Goal: Task Accomplishment & Management: Manage account settings

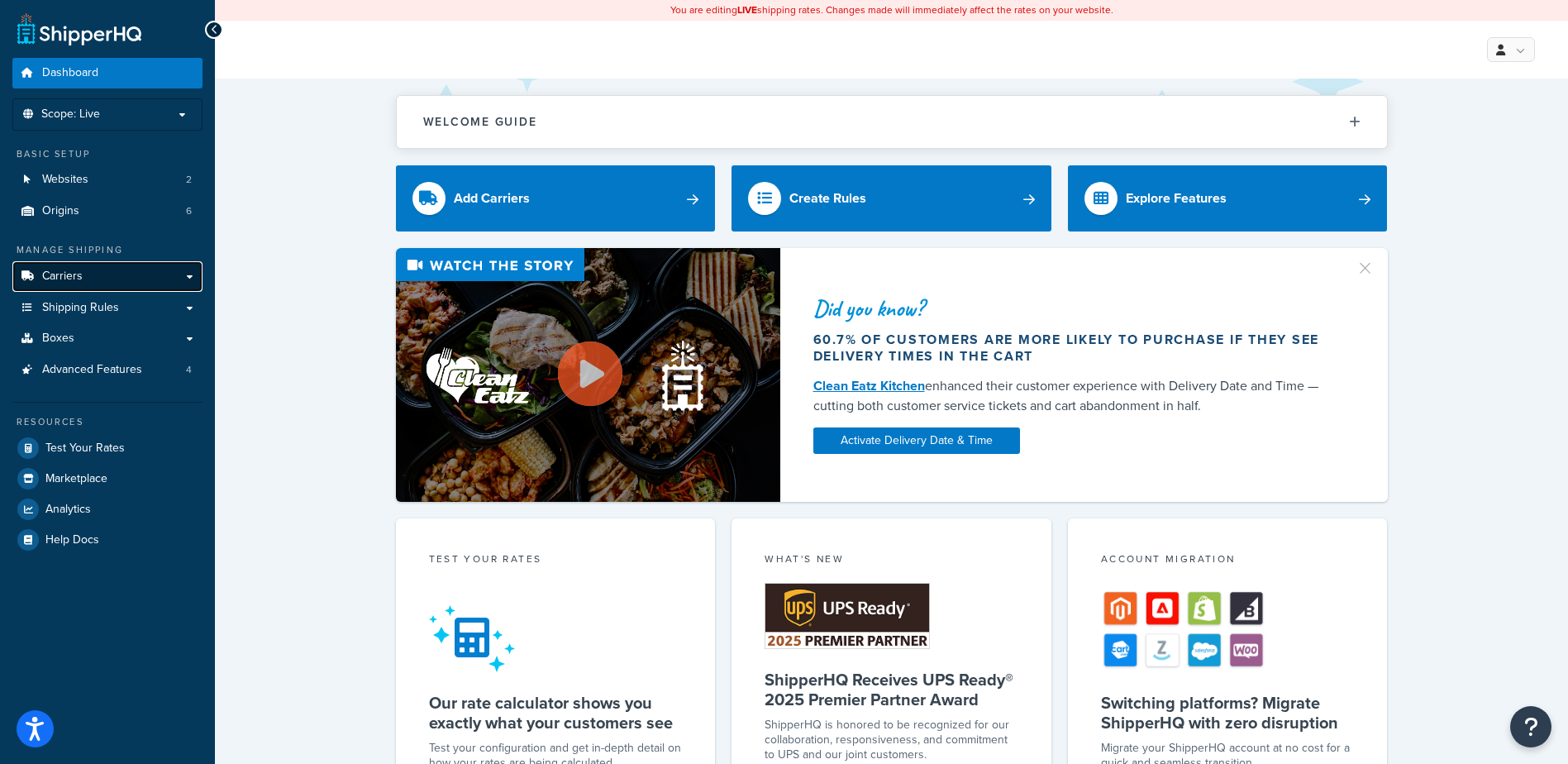
click at [103, 267] on link "Carriers" at bounding box center [107, 277] width 190 height 31
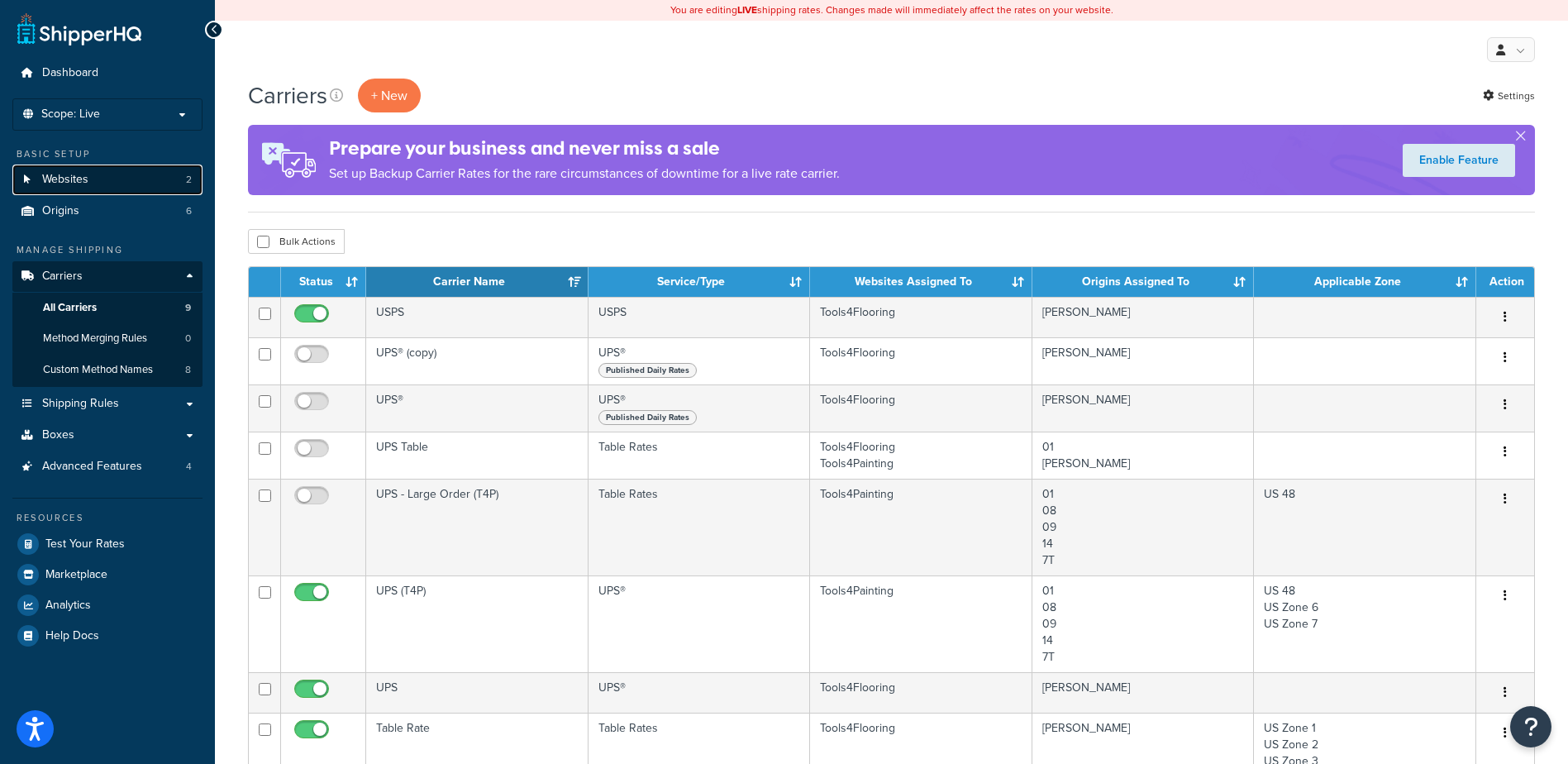
click at [98, 180] on link "Websites 2" at bounding box center [107, 179] width 190 height 31
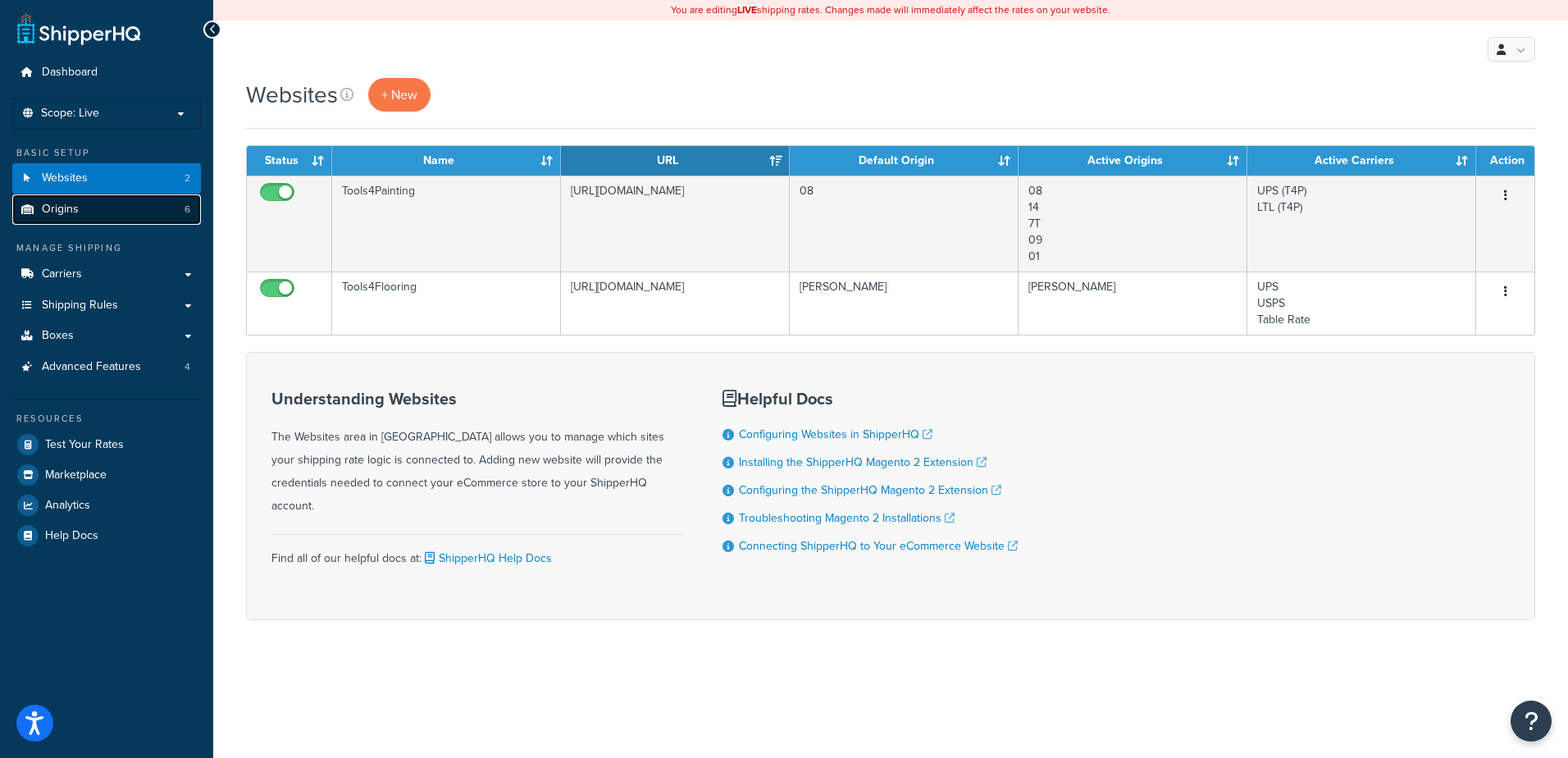
click at [92, 195] on link "Origins 6" at bounding box center [106, 209] width 189 height 30
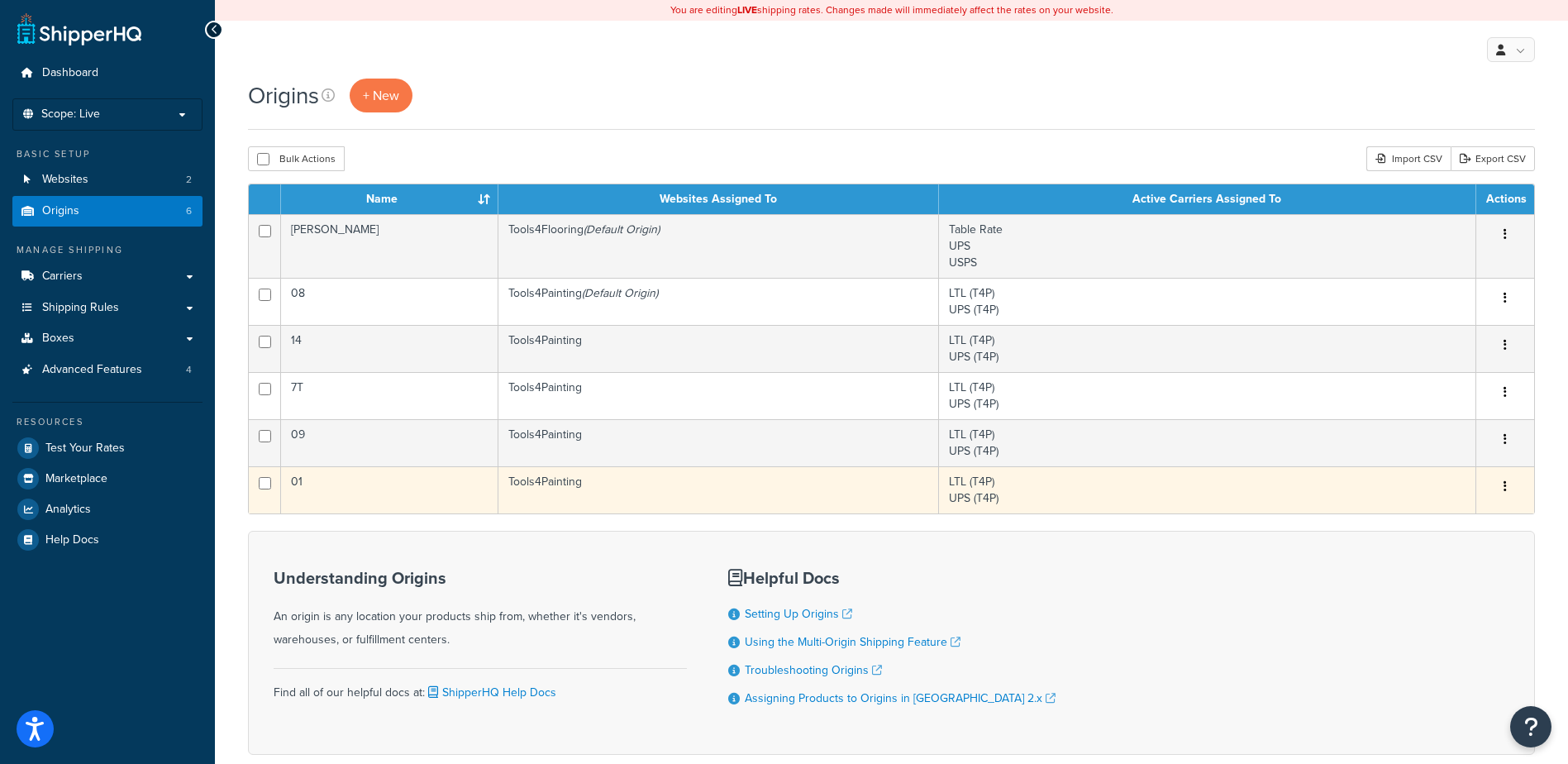
click at [1500, 493] on button "button" at bounding box center [1505, 486] width 23 height 27
click at [1475, 517] on link "Edit" at bounding box center [1450, 518] width 131 height 34
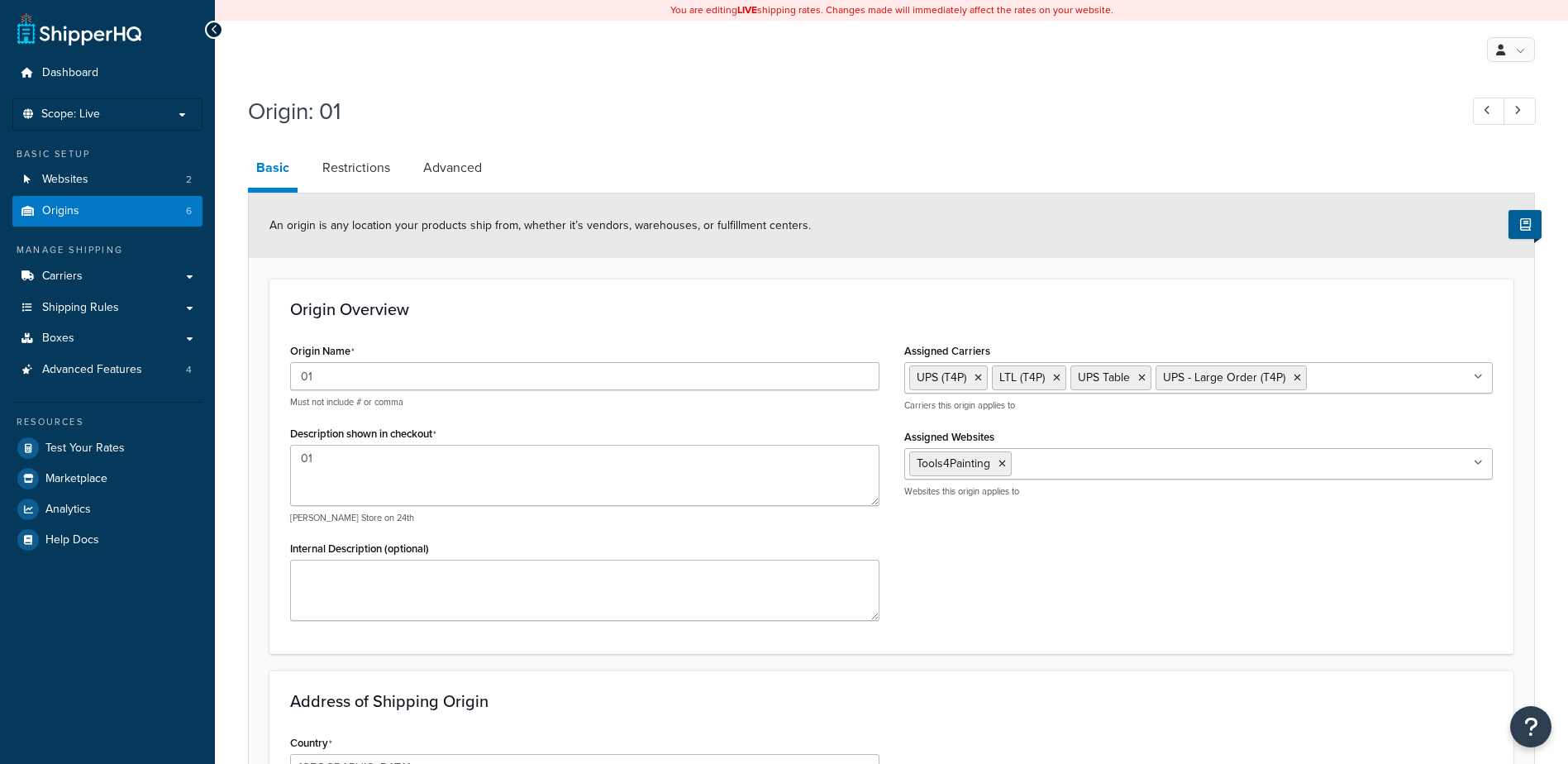
select select "40"
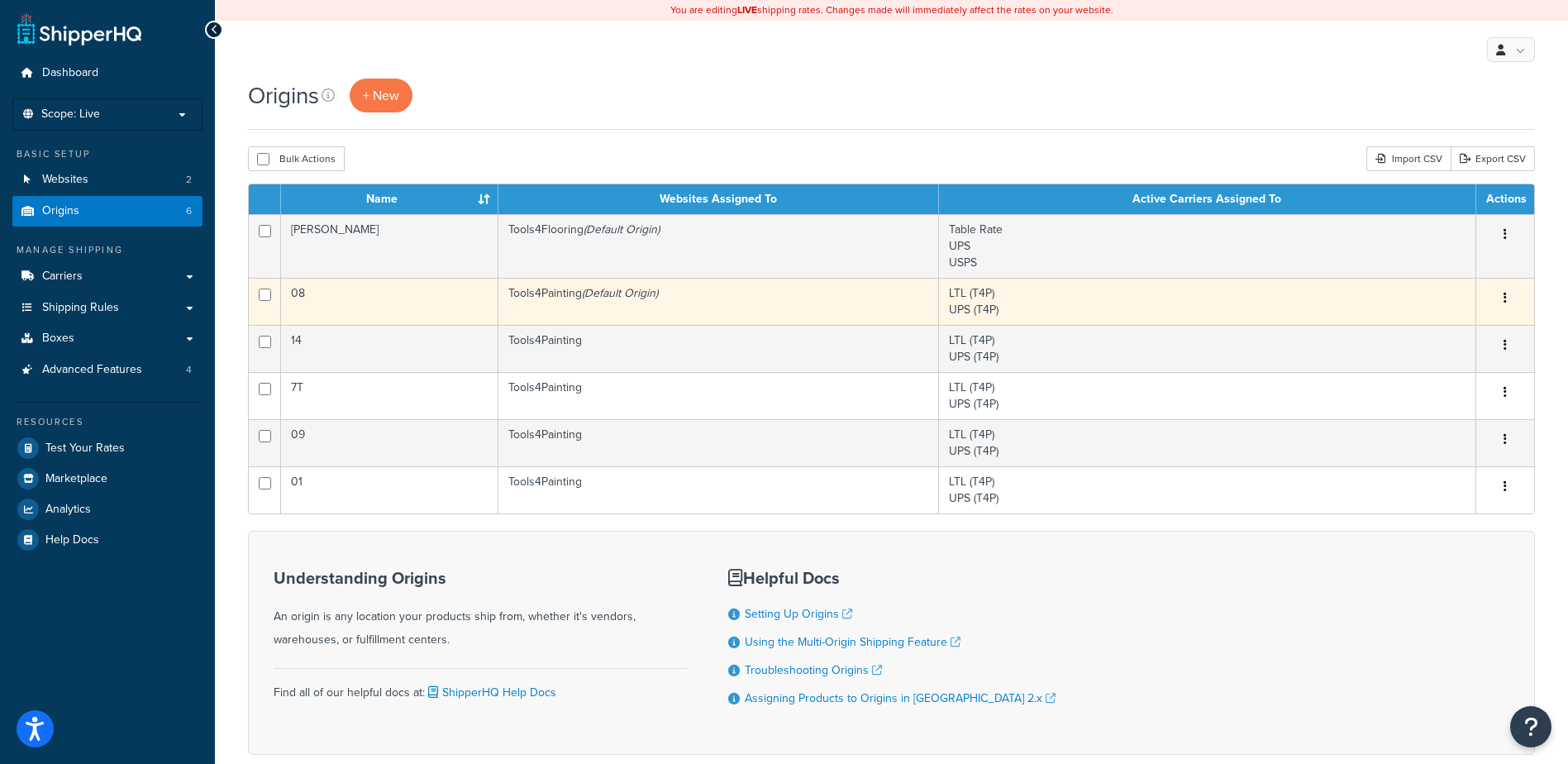
click at [1511, 295] on button "button" at bounding box center [1505, 298] width 23 height 27
click at [1476, 317] on link "Edit" at bounding box center [1450, 330] width 131 height 34
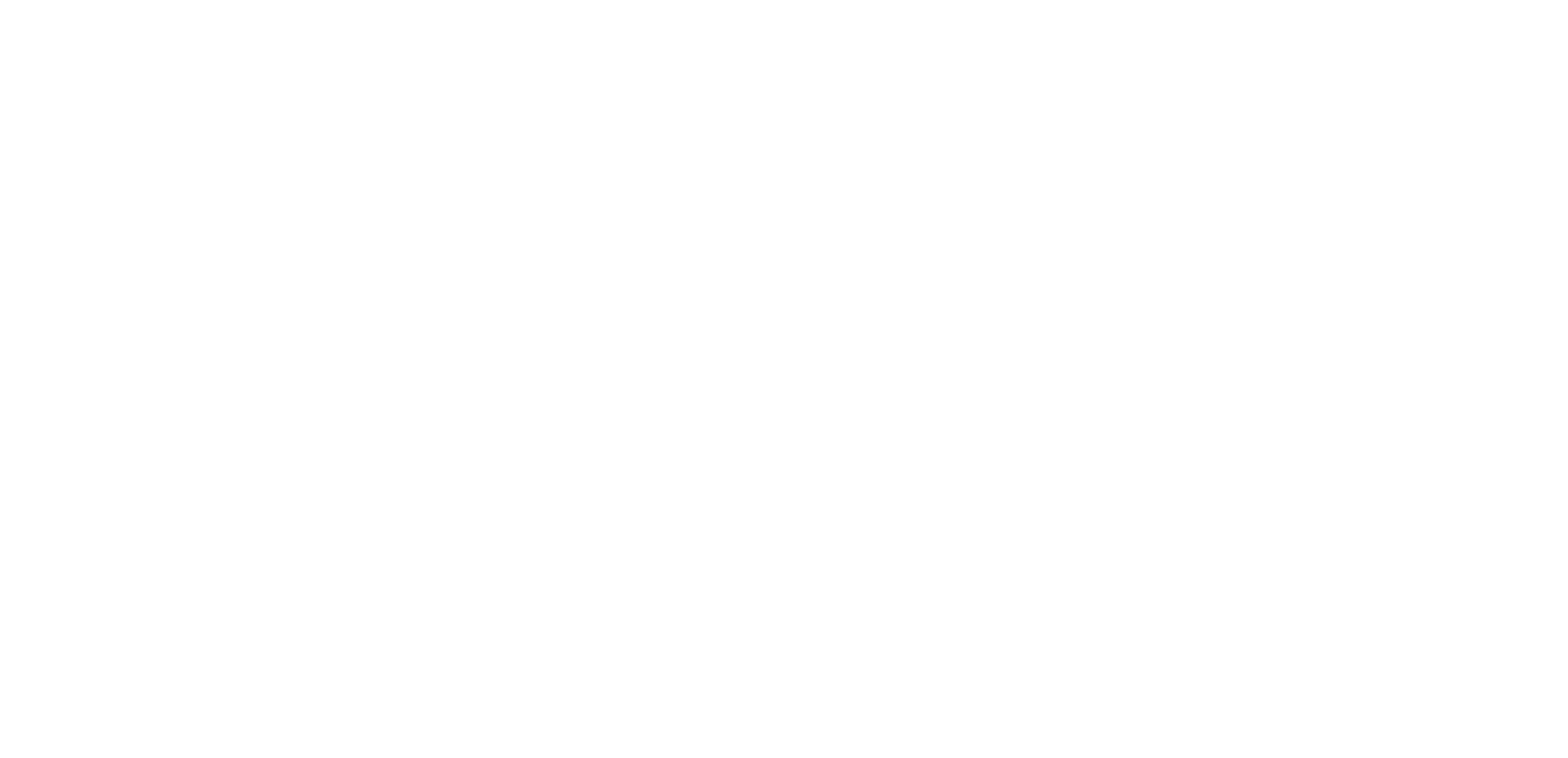
select select "17"
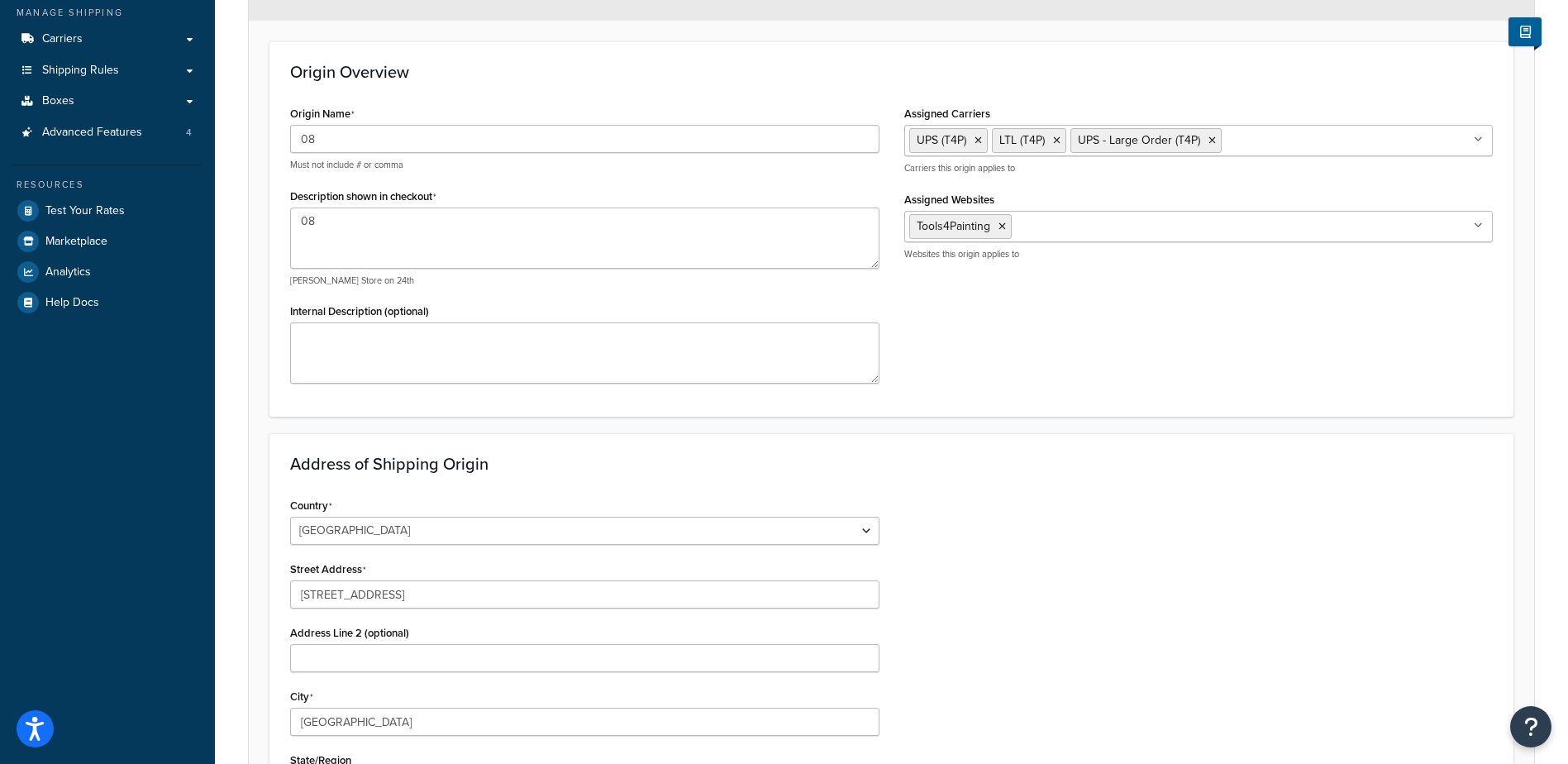
scroll to position [413, 0]
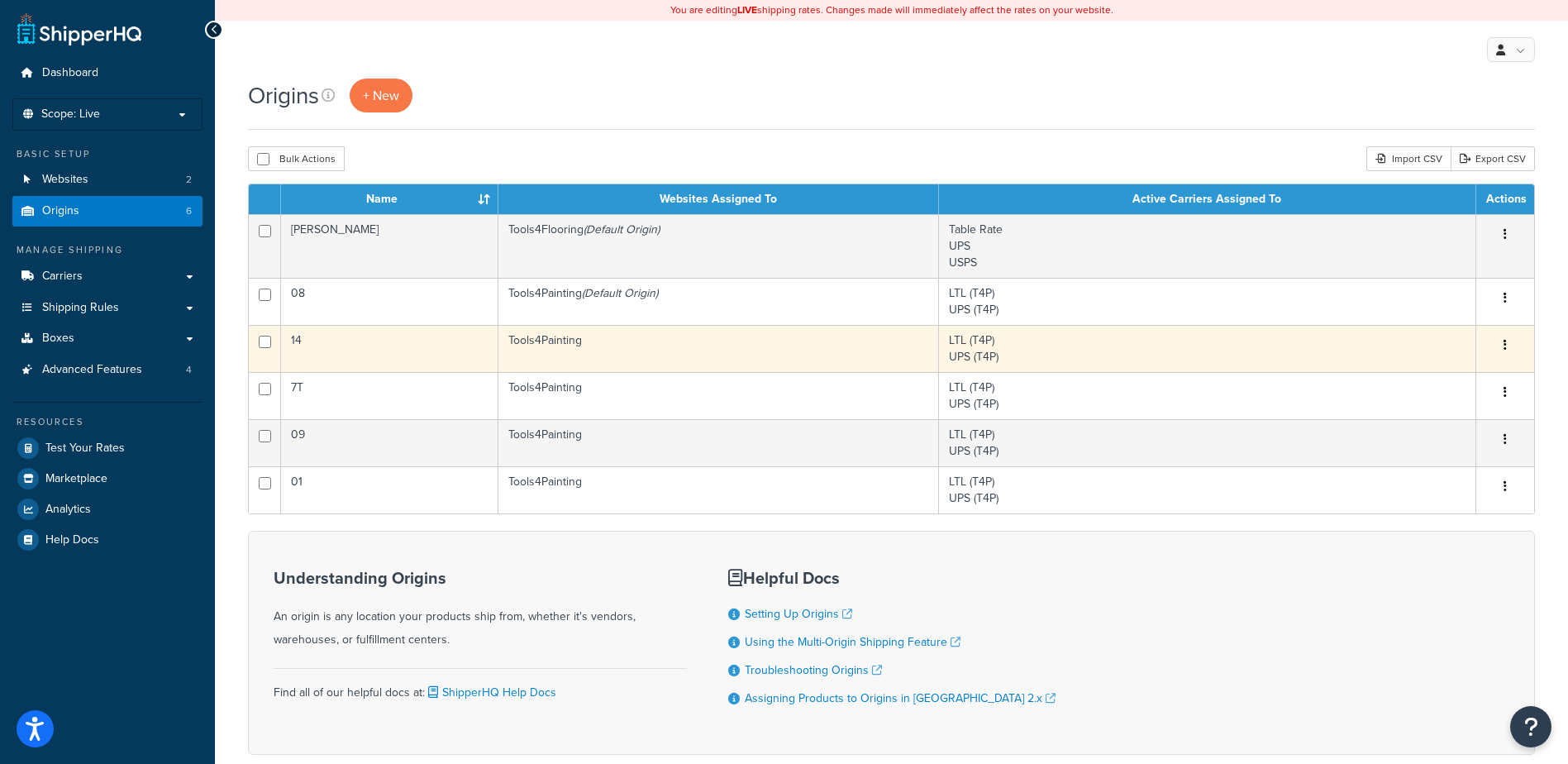
click at [1510, 347] on button "button" at bounding box center [1505, 345] width 23 height 27
click at [1440, 373] on link "Edit" at bounding box center [1450, 377] width 131 height 34
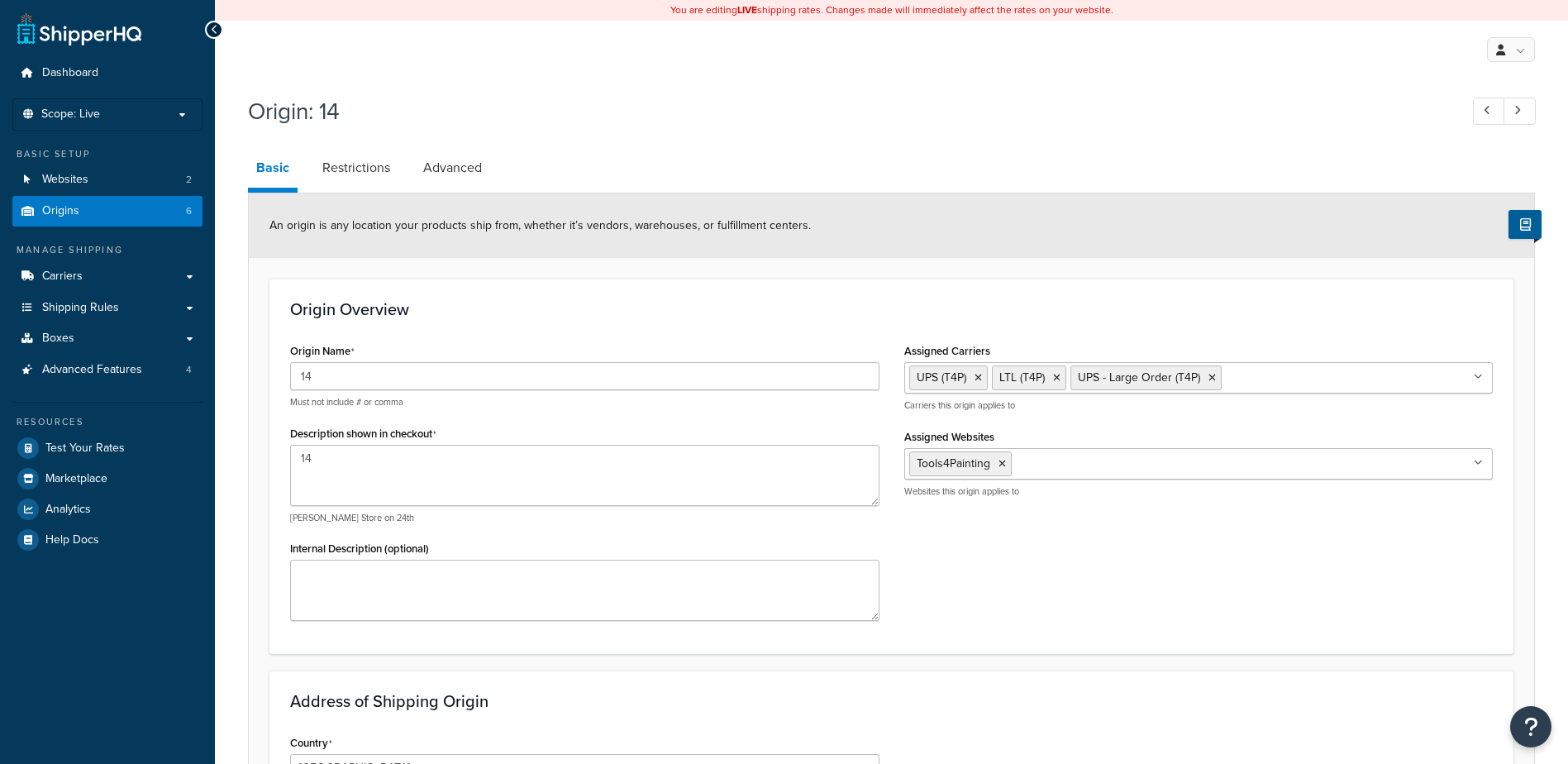
select select "30"
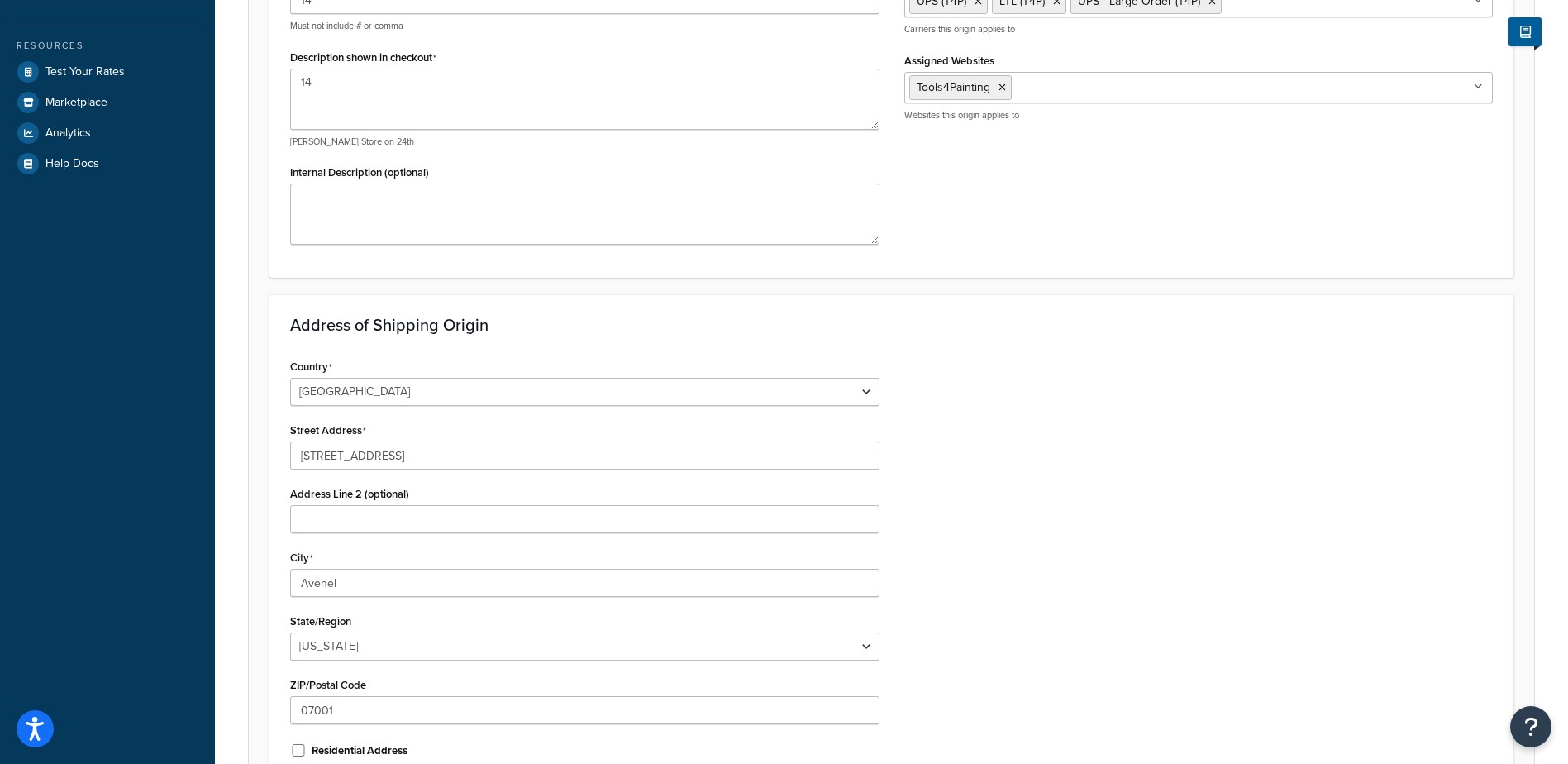
scroll to position [413, 0]
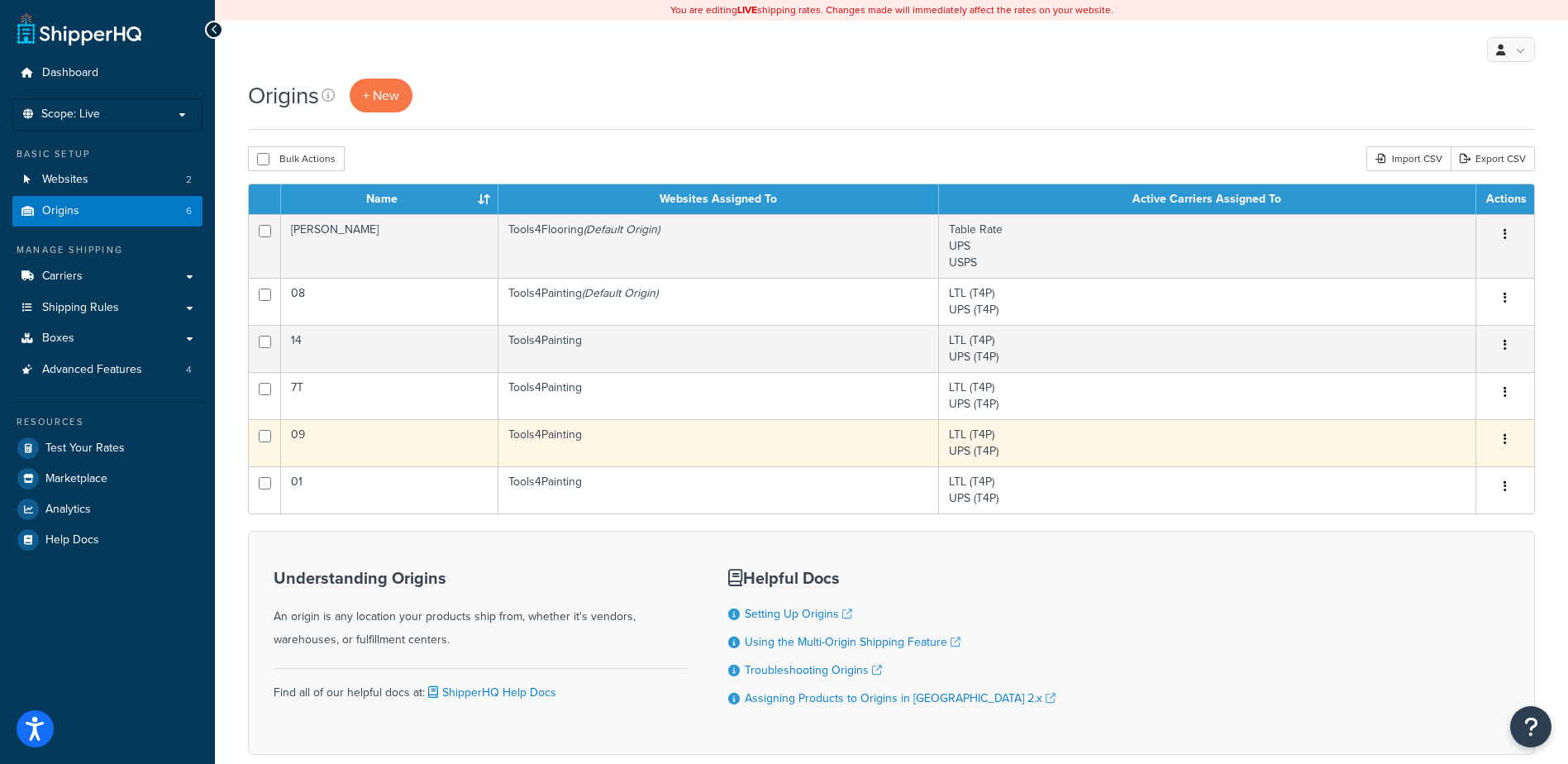
click at [1505, 442] on icon "button" at bounding box center [1506, 439] width 4 height 11
click at [1478, 459] on link "Edit" at bounding box center [1450, 471] width 131 height 34
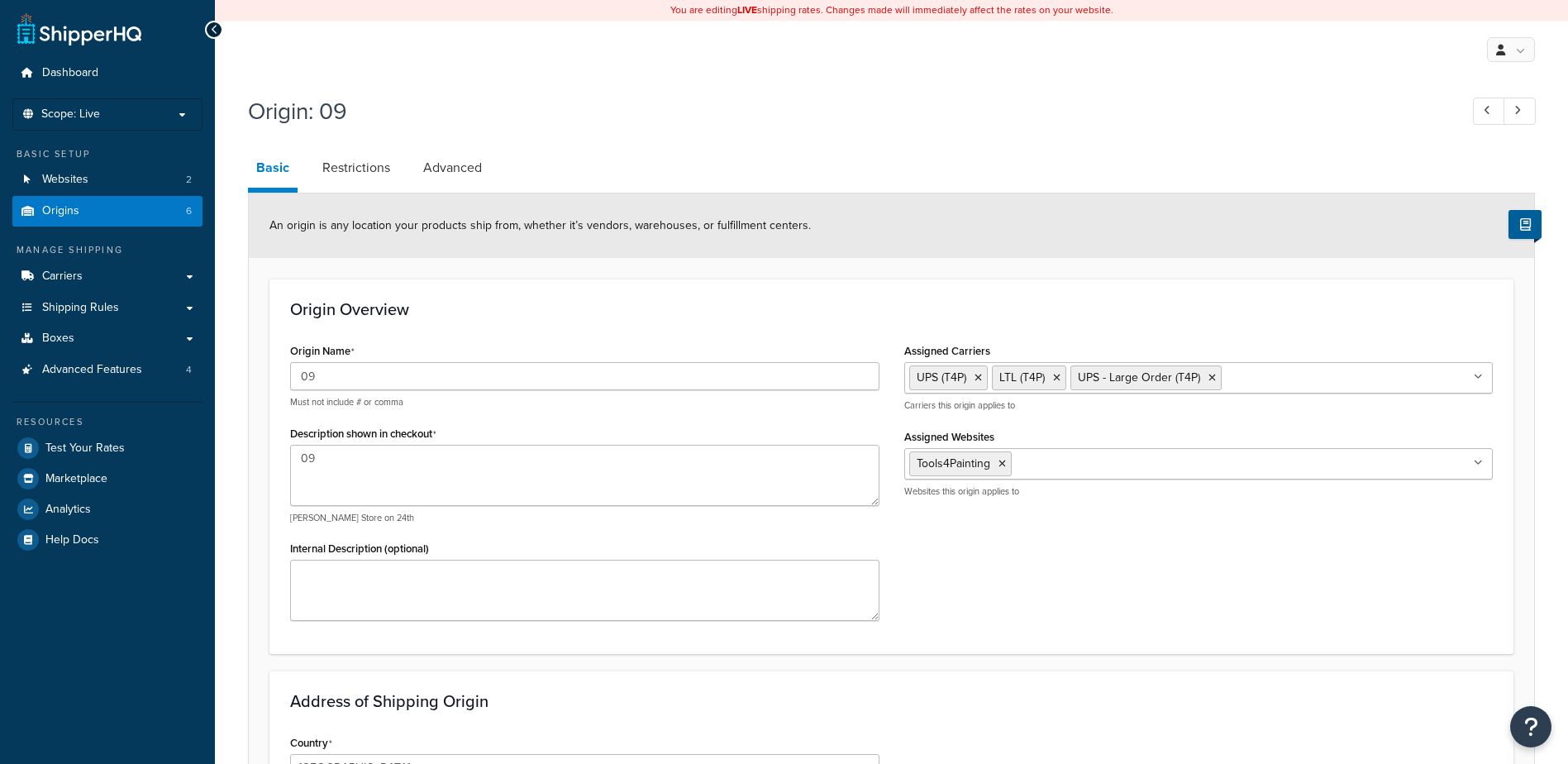
select select "43"
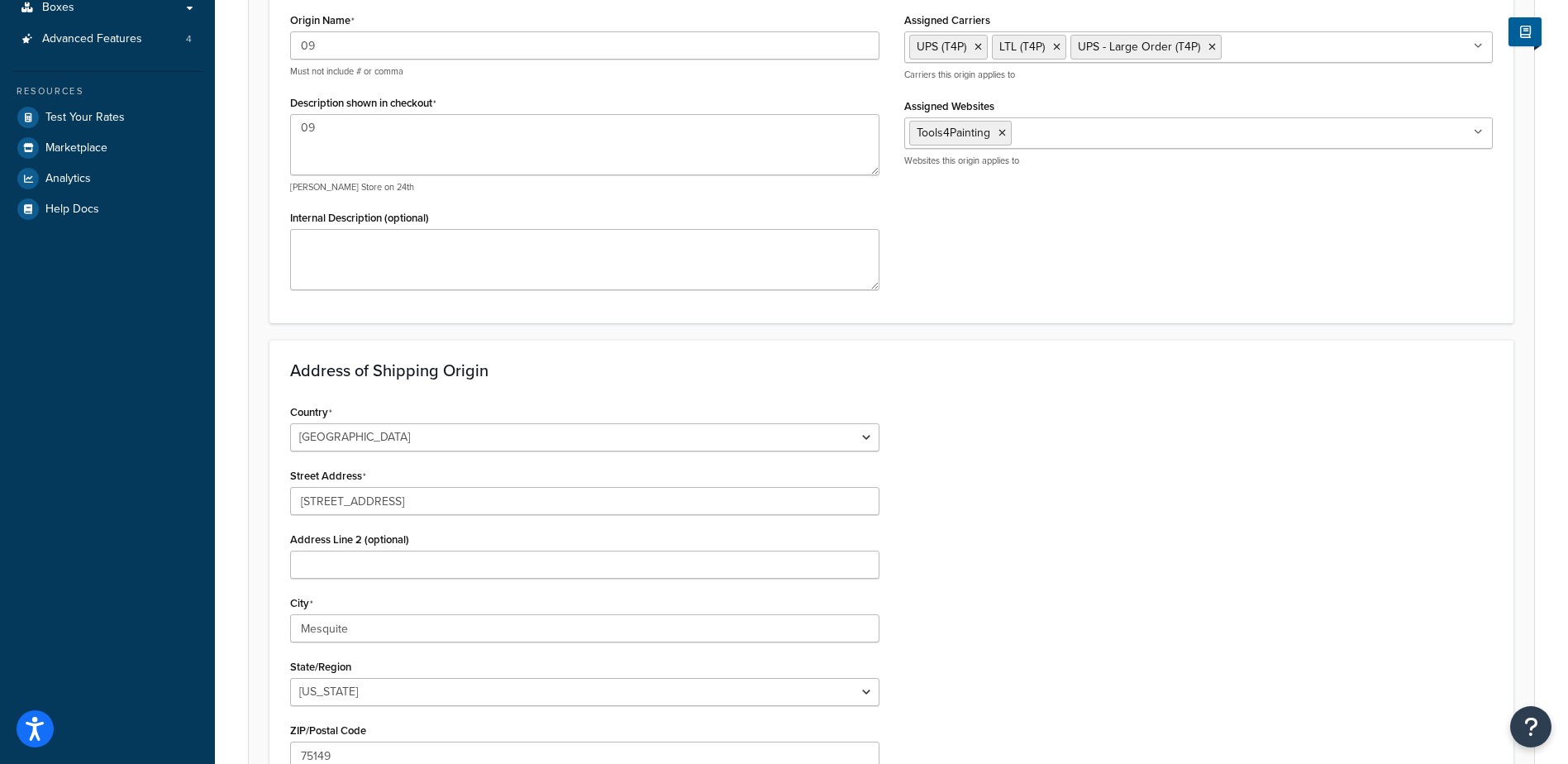
scroll to position [558, 0]
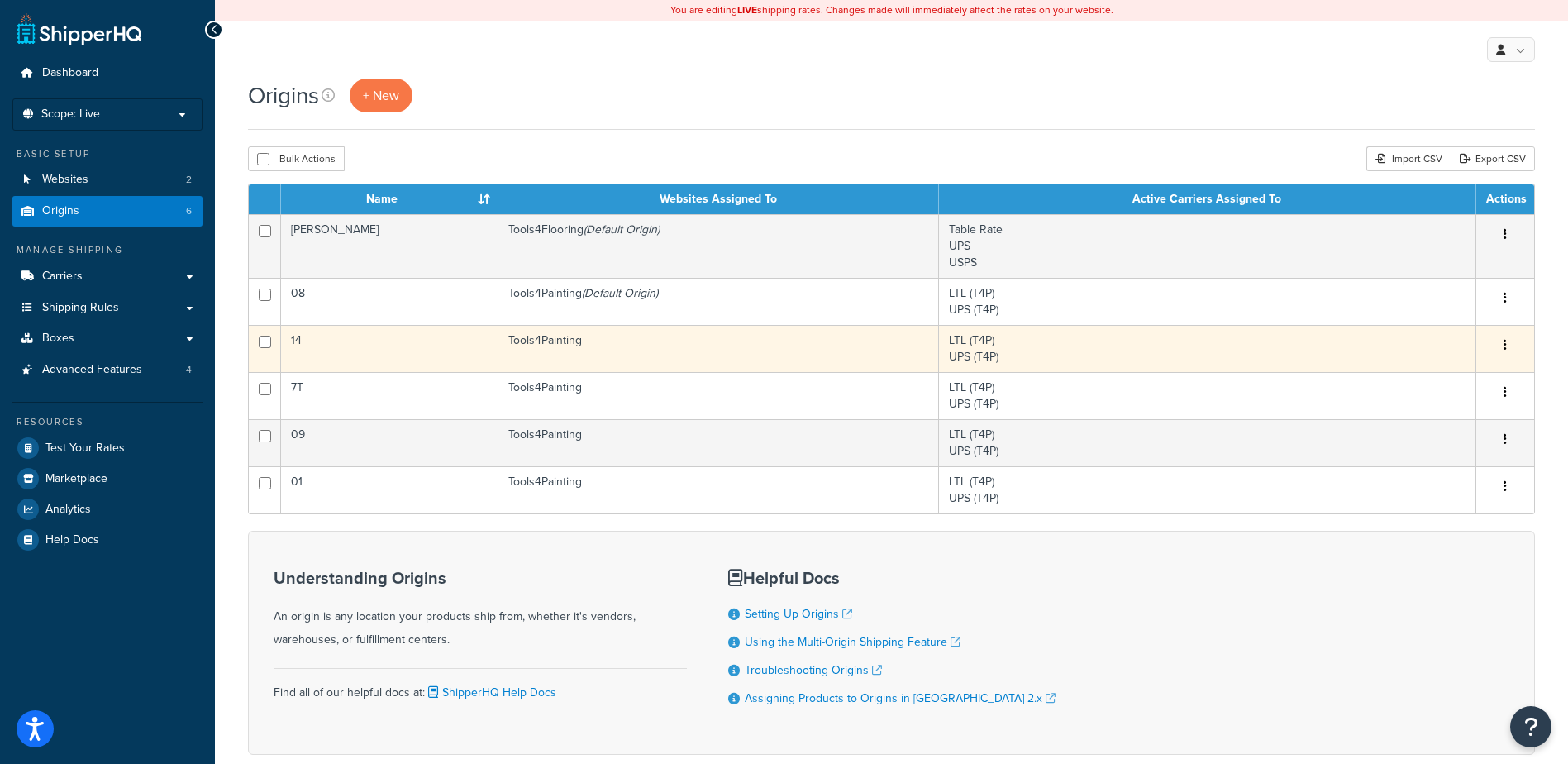
click at [1505, 339] on icon "button" at bounding box center [1506, 344] width 4 height 11
click at [1480, 364] on link "Edit" at bounding box center [1450, 377] width 131 height 34
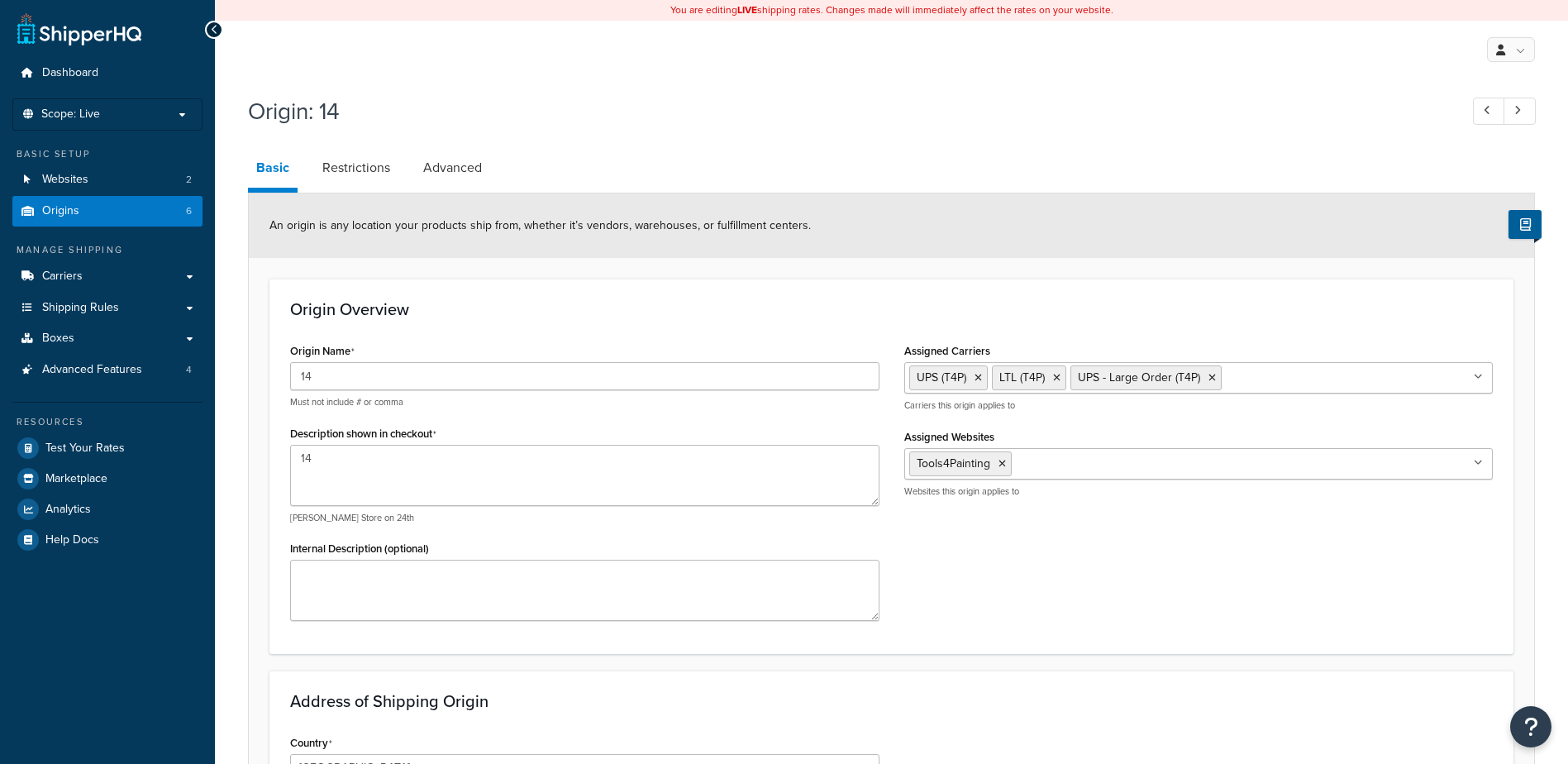
select select "30"
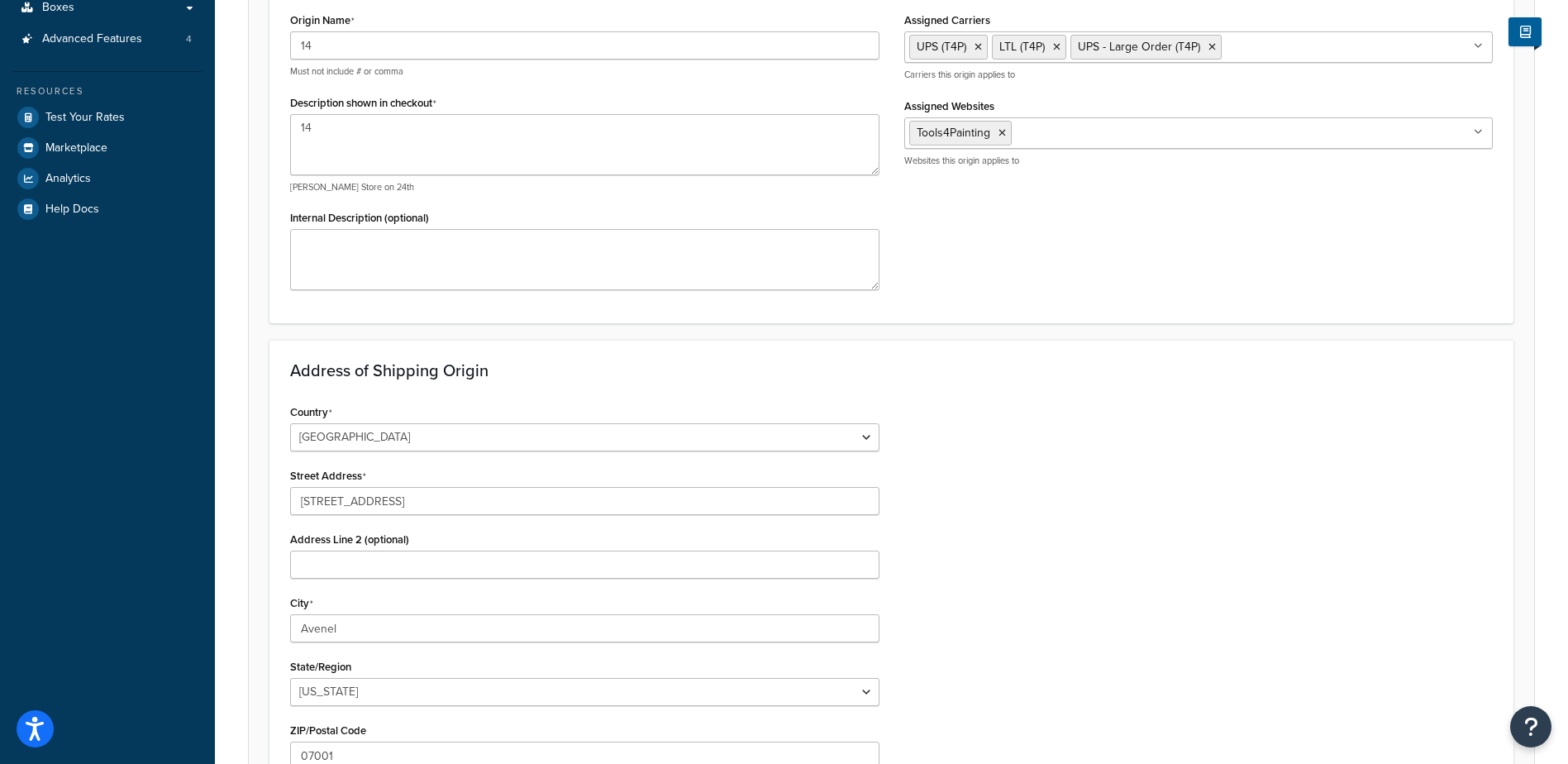
scroll to position [558, 0]
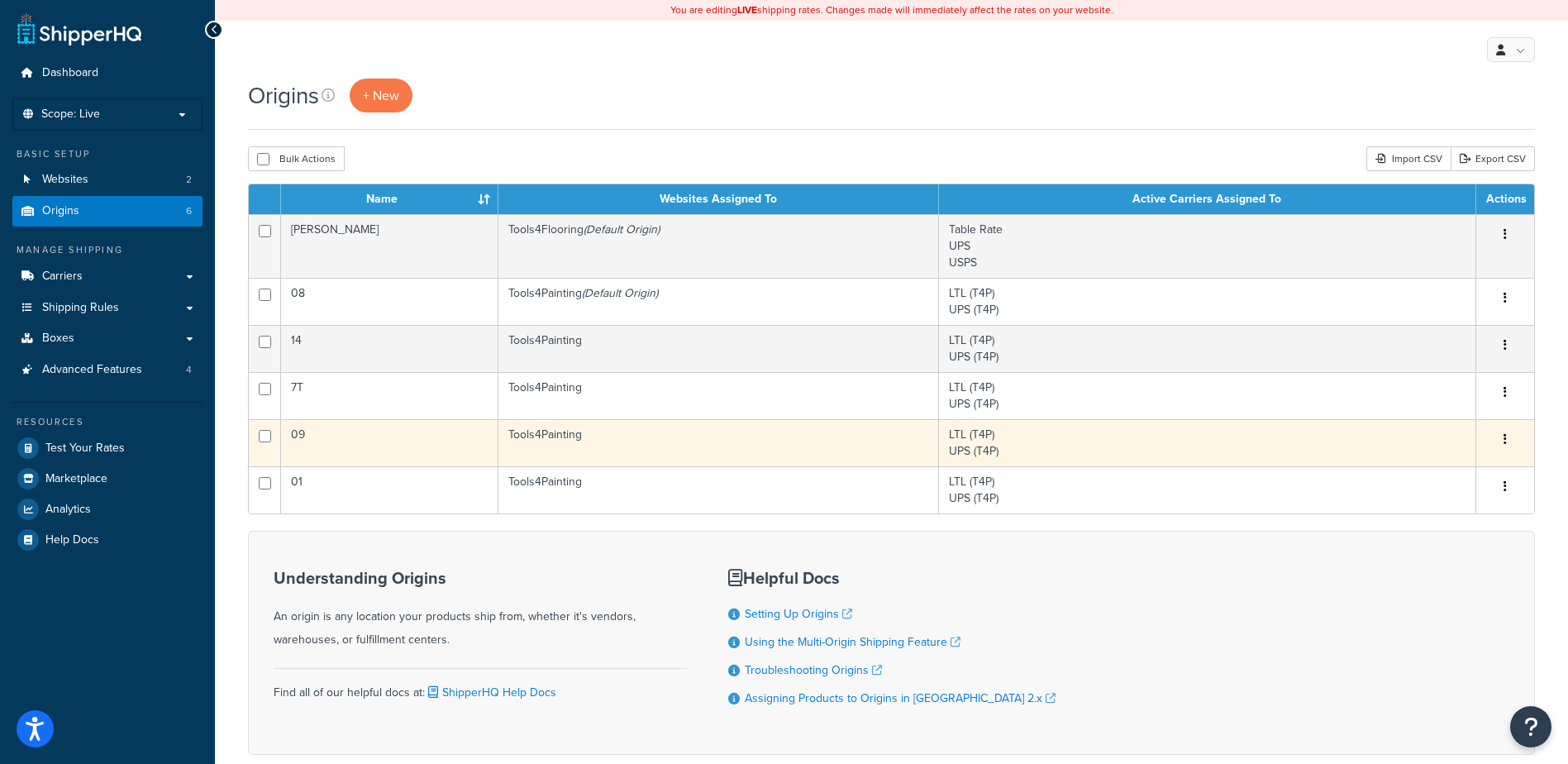
click at [1503, 443] on button "button" at bounding box center [1505, 440] width 23 height 27
click at [1485, 466] on link "Edit" at bounding box center [1450, 471] width 131 height 34
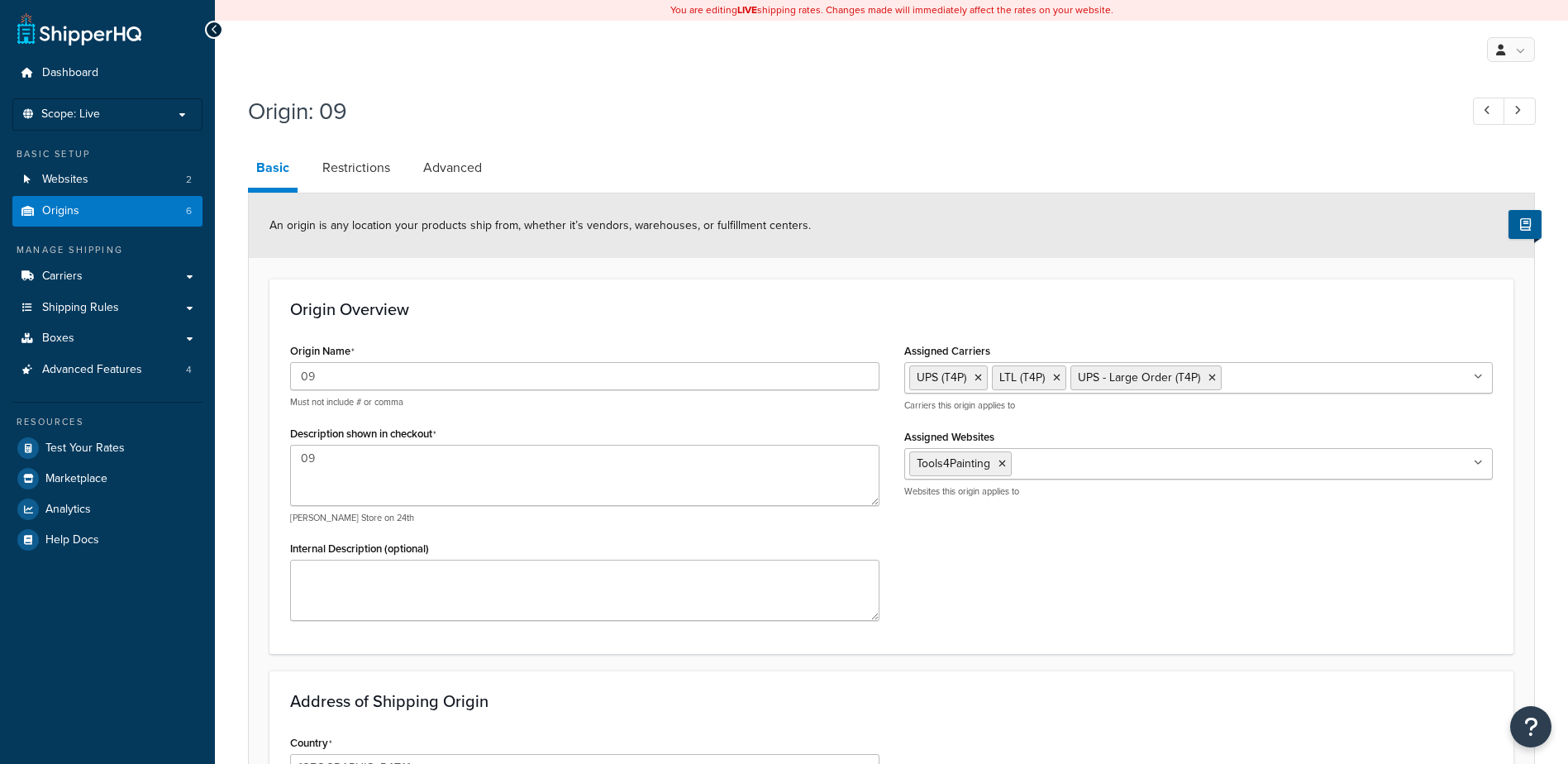
select select "43"
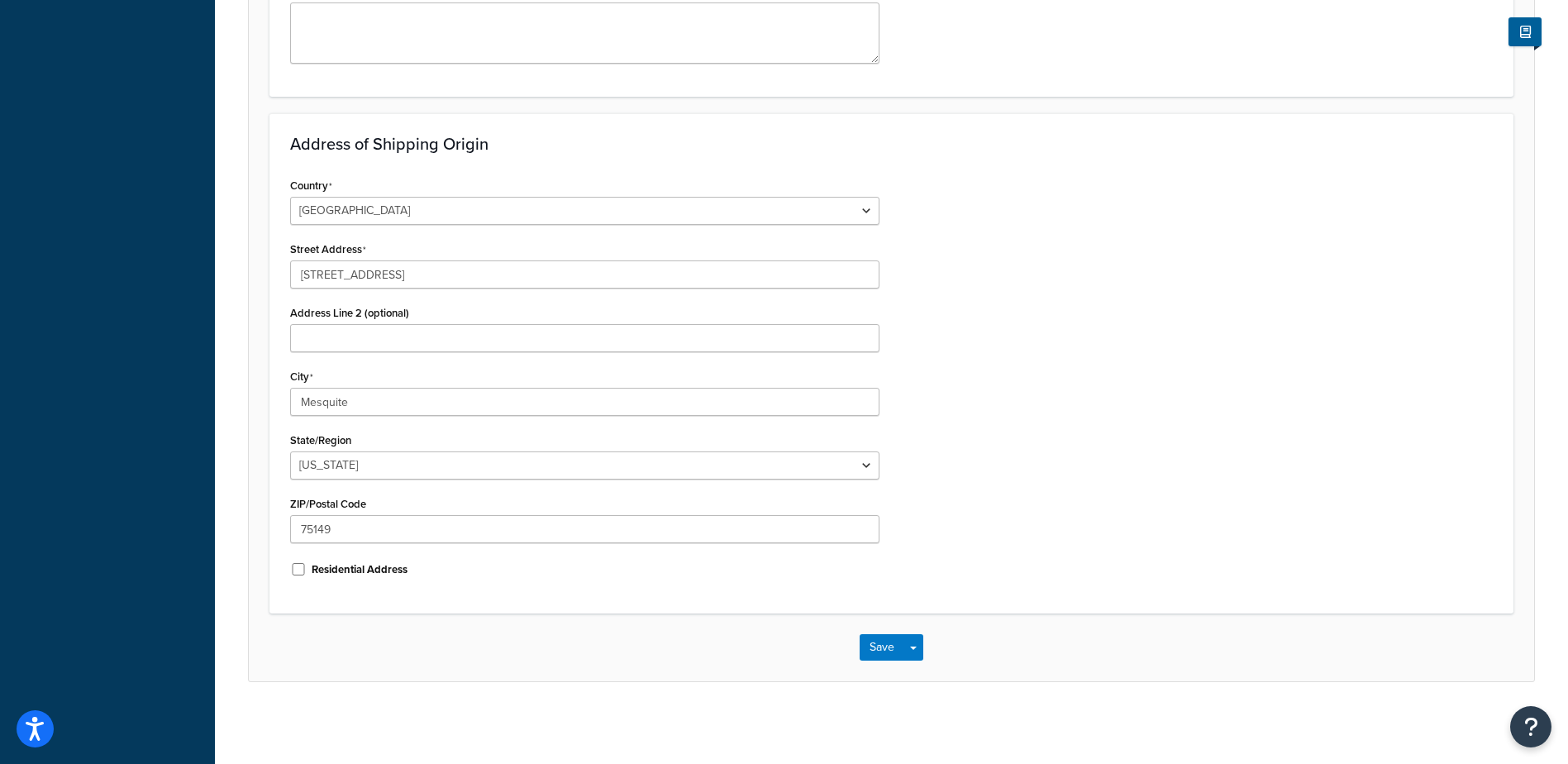
scroll to position [558, 0]
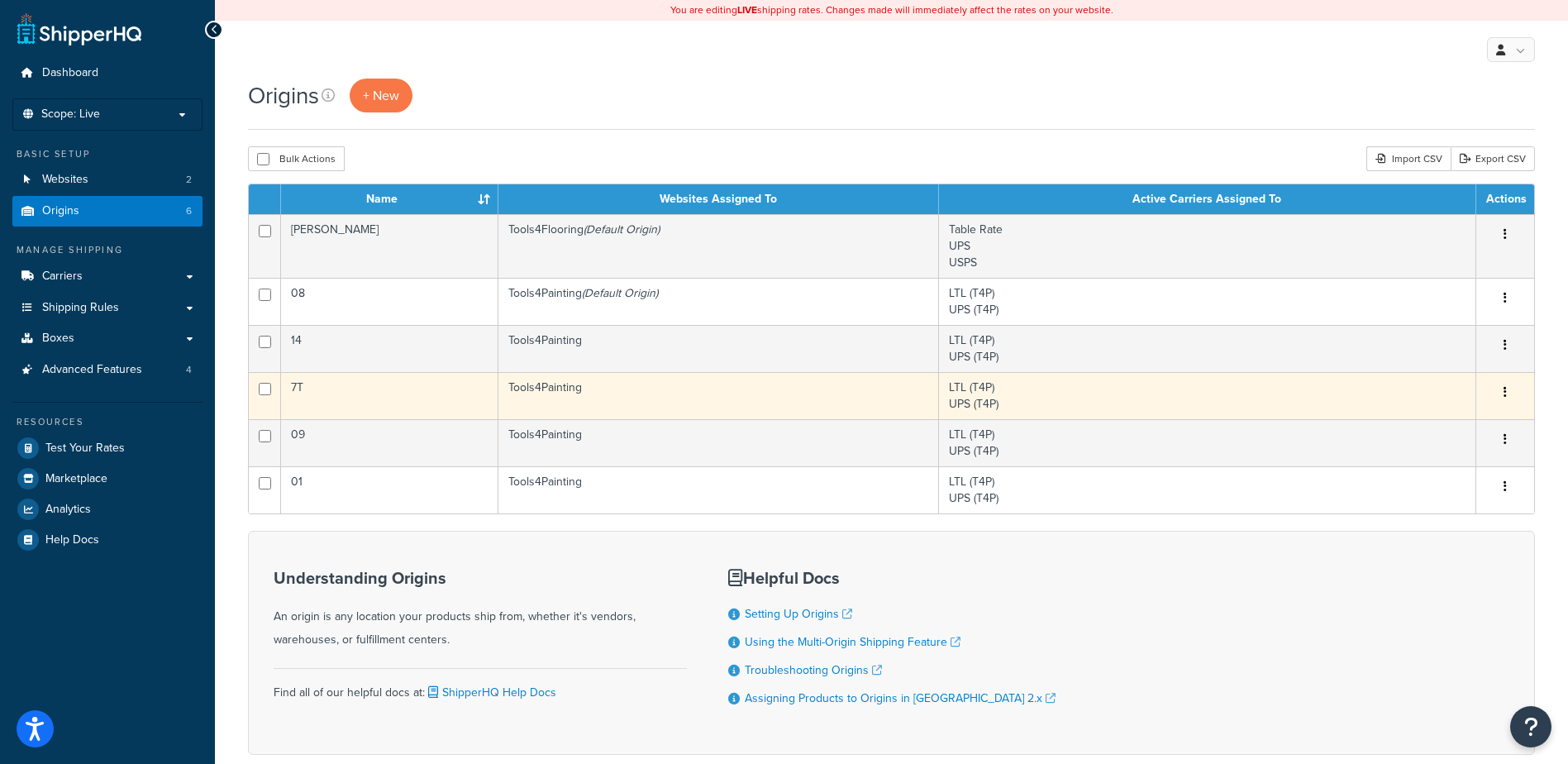
click at [1502, 394] on button "button" at bounding box center [1505, 393] width 23 height 27
click at [1444, 427] on link "Edit" at bounding box center [1450, 423] width 131 height 34
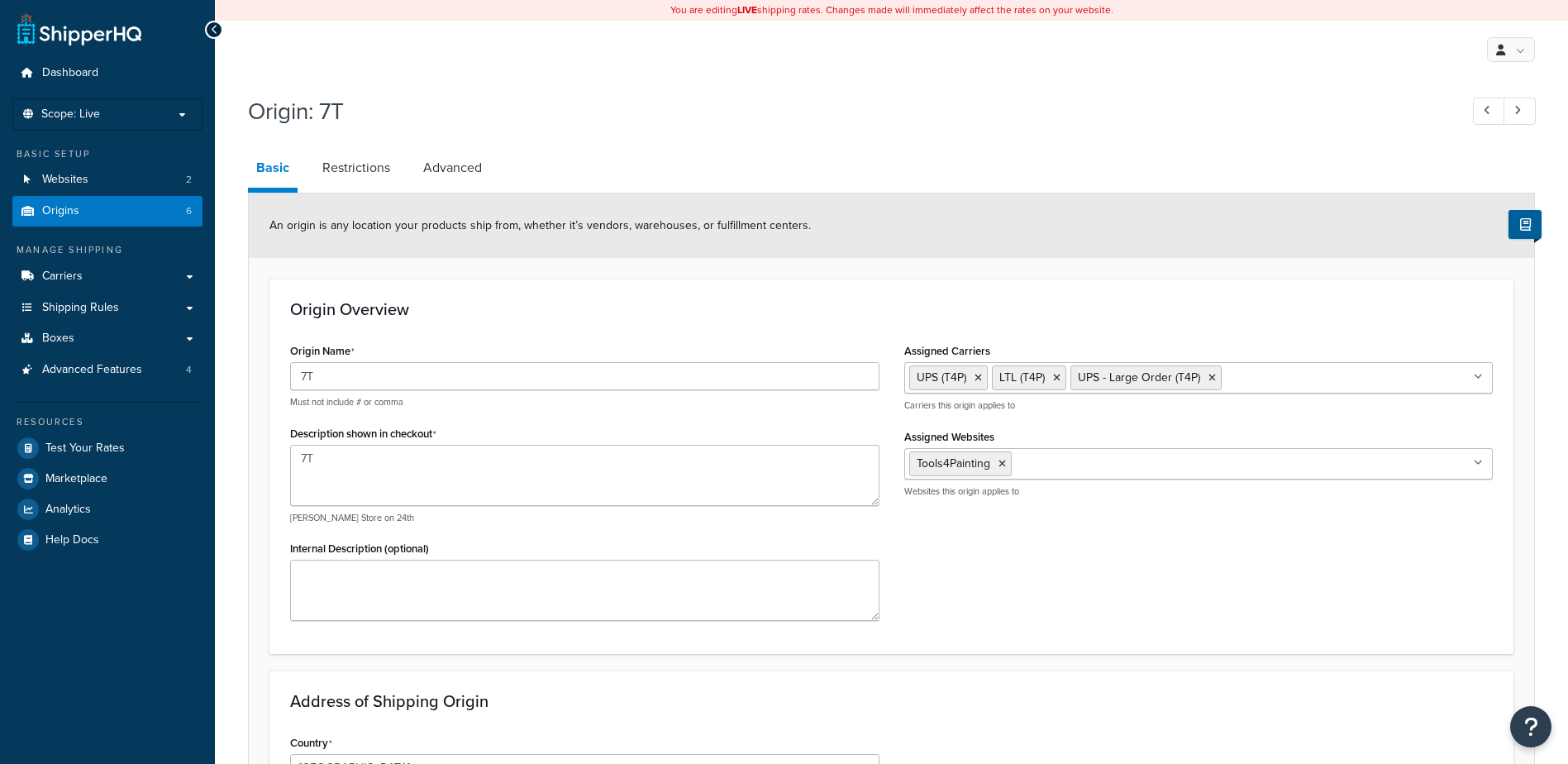
select select "5"
